Goal: Book appointment/travel/reservation

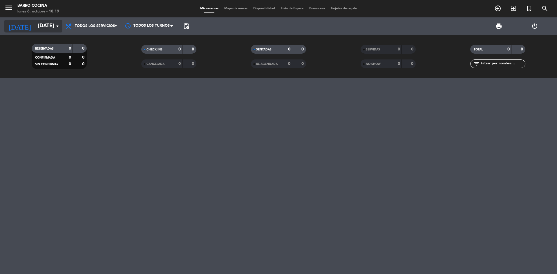
click at [54, 26] on icon "arrow_drop_down" at bounding box center [57, 26] width 7 height 7
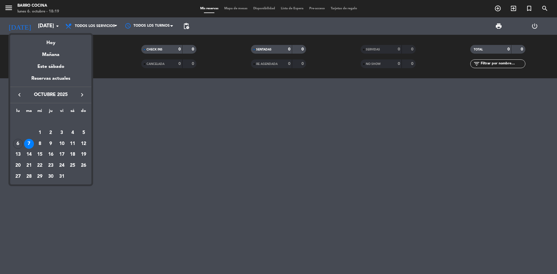
click at [82, 97] on icon "keyboard_arrow_right" at bounding box center [82, 94] width 7 height 7
click at [21, 92] on icon "keyboard_arrow_left" at bounding box center [19, 94] width 7 height 7
click at [52, 164] on div "23" at bounding box center [51, 166] width 10 height 10
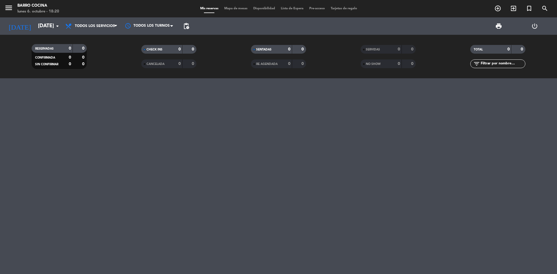
type input "[DEMOGRAPHIC_DATA][DATE]"
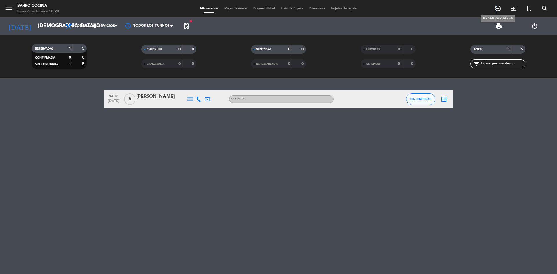
click at [496, 9] on icon "add_circle_outline" at bounding box center [497, 8] width 7 height 7
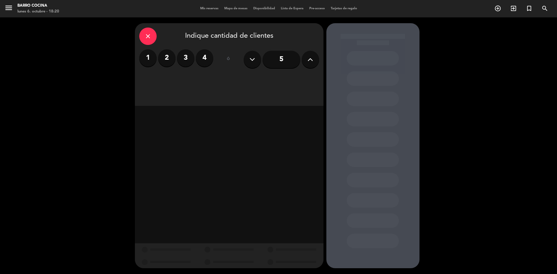
click at [166, 56] on label "2" at bounding box center [166, 57] width 17 height 17
click at [236, 83] on div "Almuerzo" at bounding box center [228, 80] width 59 height 12
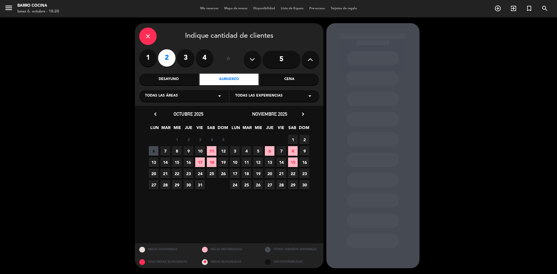
click at [190, 173] on span "23" at bounding box center [189, 174] width 10 height 10
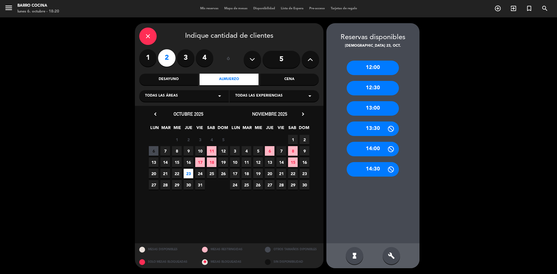
click at [368, 106] on div "13:00" at bounding box center [372, 108] width 52 height 14
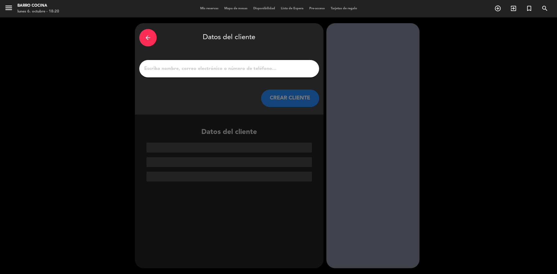
click at [241, 73] on div at bounding box center [229, 68] width 180 height 17
click at [184, 75] on div at bounding box center [229, 68] width 180 height 17
click at [187, 66] on input "1" at bounding box center [229, 69] width 171 height 8
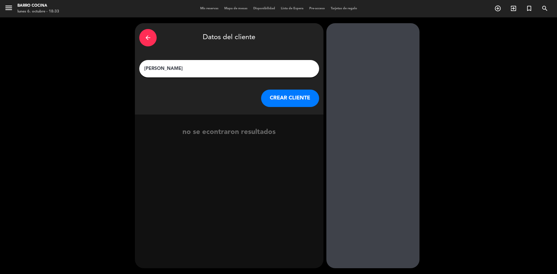
type input "[PERSON_NAME]"
click at [270, 102] on button "CREAR CLIENTE" at bounding box center [290, 98] width 58 height 17
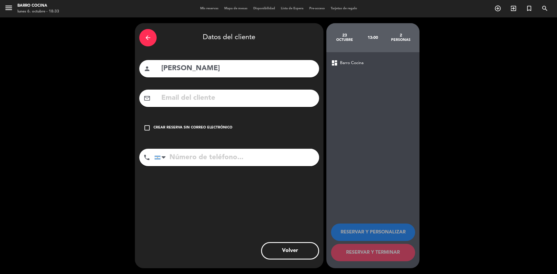
click at [237, 96] on input "text" at bounding box center [238, 98] width 154 height 12
click at [194, 125] on div "check_box_outline_blank Crear reserva sin correo electrónico" at bounding box center [229, 127] width 180 height 17
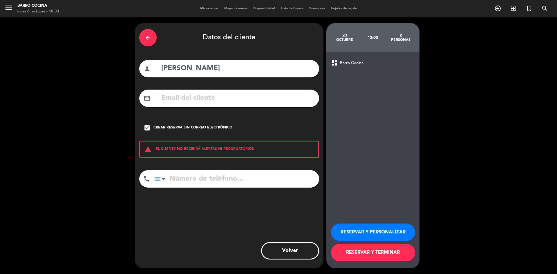
click at [264, 179] on input "tel" at bounding box center [236, 178] width 165 height 17
type input "2616547627"
click at [376, 235] on button "RESERVAR Y PERSONALIZAR" at bounding box center [373, 232] width 84 height 17
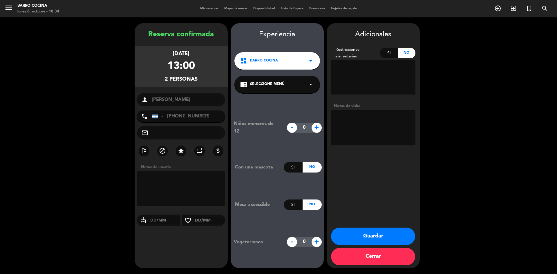
click at [182, 130] on input "text" at bounding box center [186, 133] width 70 height 8
click at [178, 192] on textarea at bounding box center [181, 188] width 88 height 35
type textarea "viene referidos de [PERSON_NAME]!"
click at [300, 87] on div "chrome_reader_mode Seleccione Menú arrow_drop_down" at bounding box center [277, 84] width 86 height 17
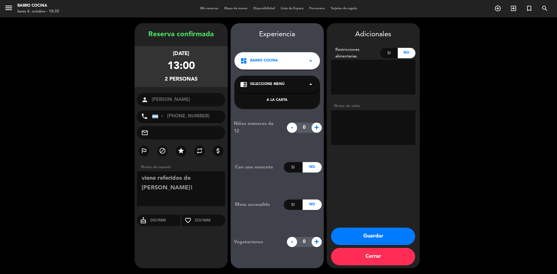
click at [282, 101] on div "A LA CARTA" at bounding box center [277, 100] width 74 height 6
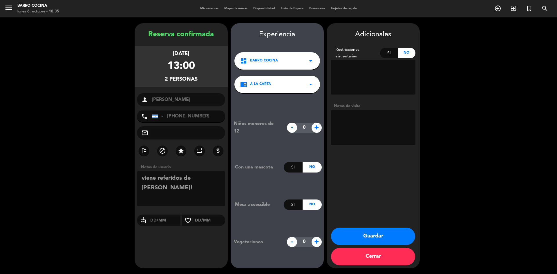
click at [404, 48] on div "No" at bounding box center [406, 53] width 18 height 10
click at [377, 236] on button "Guardar" at bounding box center [373, 236] width 84 height 17
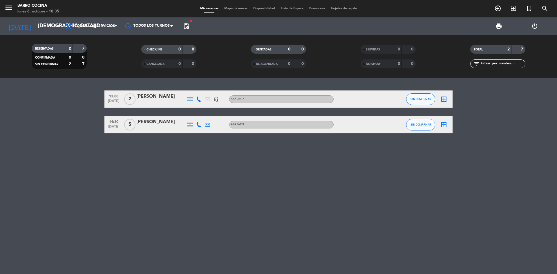
click at [155, 97] on div "[PERSON_NAME]" at bounding box center [160, 97] width 49 height 8
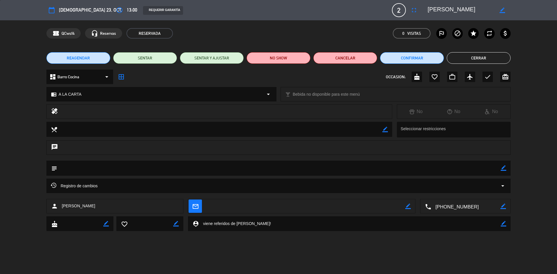
click at [140, 169] on textarea at bounding box center [278, 168] width 443 height 15
click at [506, 171] on div "subject border_color" at bounding box center [278, 168] width 464 height 15
click at [503, 168] on icon "border_color" at bounding box center [503, 168] width 6 height 6
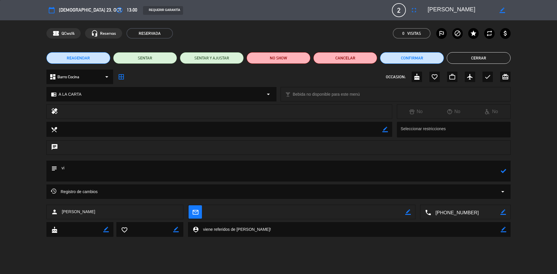
type textarea "v"
click at [502, 172] on icon at bounding box center [503, 171] width 6 height 6
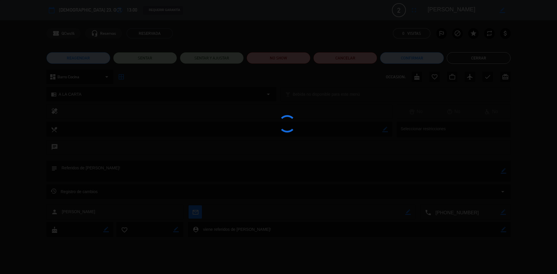
type textarea "Referidos de [PERSON_NAME]!"
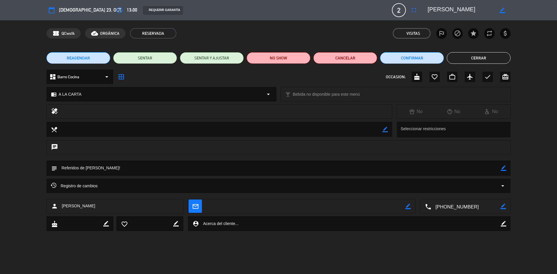
click at [483, 59] on button "Cerrar" at bounding box center [478, 58] width 64 height 12
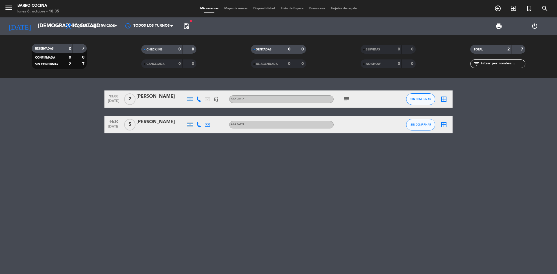
click at [157, 94] on div "[PERSON_NAME]" at bounding box center [160, 97] width 49 height 8
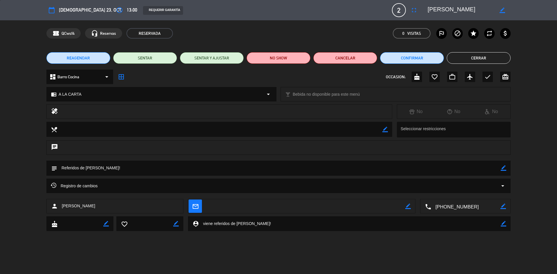
click at [482, 65] on div "REAGENDAR SENTAR SENTAR Y AJUSTAR NO SHOW Cancelar Confirmar Cerrar" at bounding box center [278, 57] width 557 height 23
click at [482, 60] on button "Cerrar" at bounding box center [478, 58] width 64 height 12
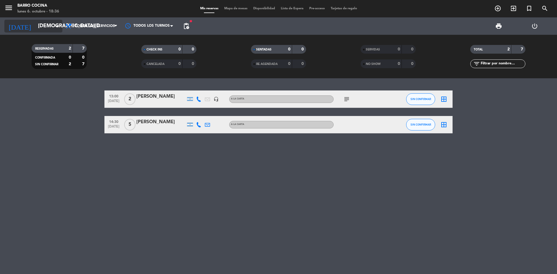
click at [35, 23] on input "[DEMOGRAPHIC_DATA][DATE]" at bounding box center [68, 26] width 67 height 12
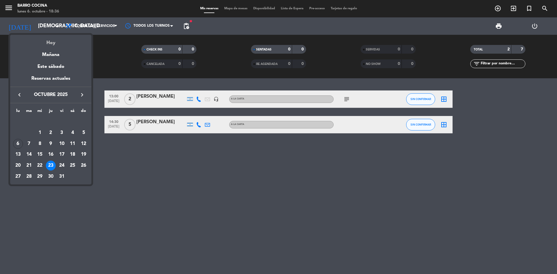
click at [40, 43] on div "Hoy" at bounding box center [50, 41] width 81 height 12
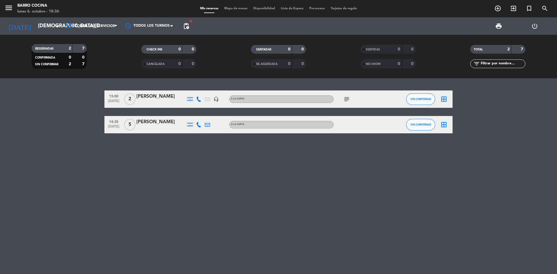
type input "[DATE]"
